Goal: Submit feedback/report problem

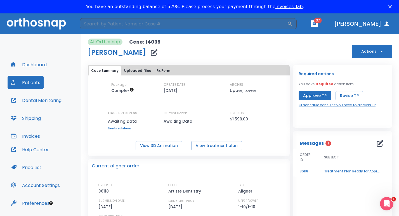
scroll to position [37, 0]
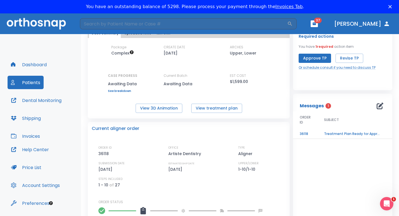
click at [27, 83] on button "Patients" at bounding box center [26, 82] width 36 height 13
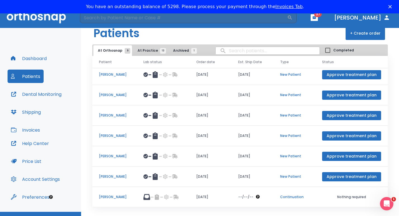
scroll to position [17, 0]
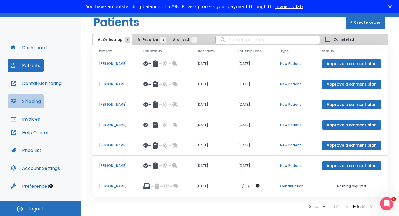
click at [34, 101] on button "Shipping" at bounding box center [26, 100] width 37 height 13
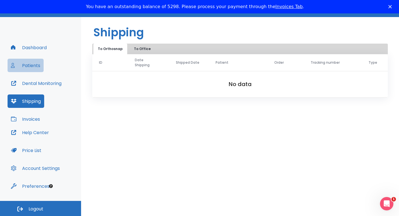
click at [32, 67] on button "Patients" at bounding box center [26, 65] width 36 height 13
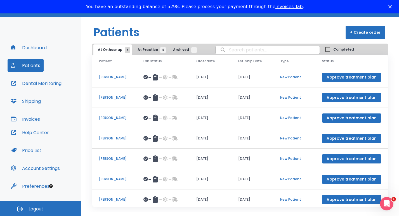
click at [141, 50] on span "At Practice 13" at bounding box center [149, 49] width 25 height 5
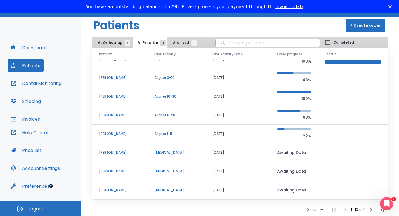
scroll to position [10, 0]
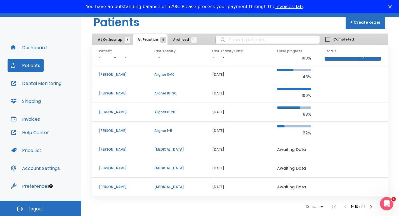
click at [113, 187] on p "[PERSON_NAME]" at bounding box center [120, 186] width 42 height 5
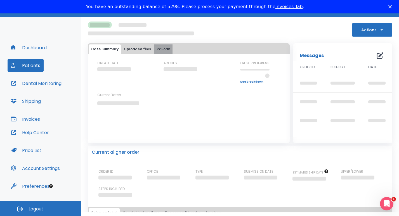
click at [160, 50] on button "Rx Form" at bounding box center [163, 48] width 18 height 9
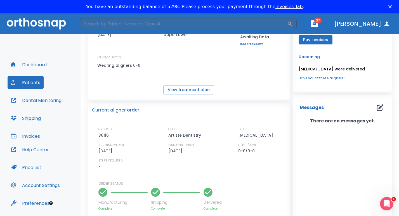
scroll to position [28, 0]
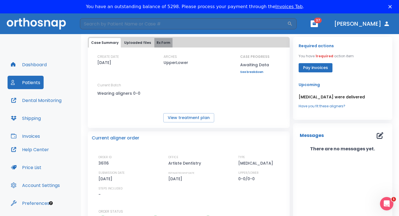
click at [158, 42] on button "Rx Form" at bounding box center [163, 42] width 18 height 9
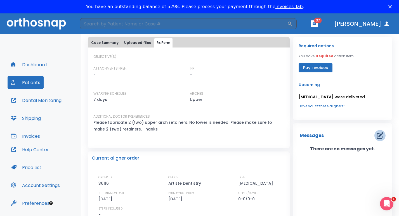
click at [377, 137] on icon "button" at bounding box center [379, 135] width 7 height 7
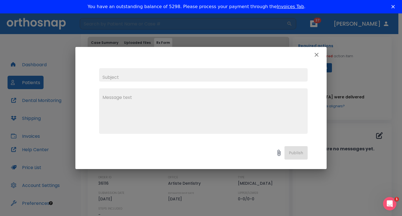
click at [116, 79] on input "text" at bounding box center [203, 74] width 209 height 13
type input "Only Shipped one [MEDICAL_DATA]"
drag, startPoint x: 179, startPoint y: 56, endPoint x: 200, endPoint y: 116, distance: 64.1
click at [212, 135] on div "Only Shipped one [MEDICAL_DATA] x Publish" at bounding box center [200, 108] width 251 height 122
click at [118, 102] on textarea at bounding box center [204, 113] width 202 height 39
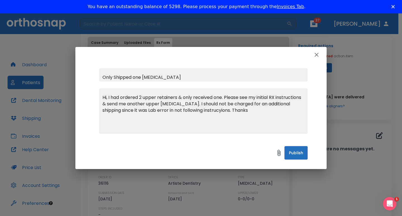
click at [223, 110] on textarea "Hi, I had ordered 2 upper retainers & only received one. Please see my initial …" at bounding box center [204, 113] width 202 height 39
type textarea "Hi, I had ordered 2 upper retainers & only received one. Please see my initial …"
click at [295, 155] on button "Publish" at bounding box center [296, 152] width 23 height 13
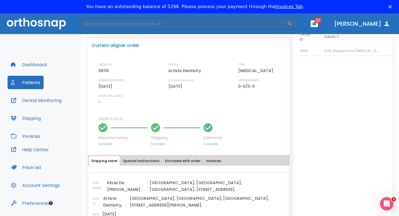
scroll to position [154, 0]
